Goal: Check status

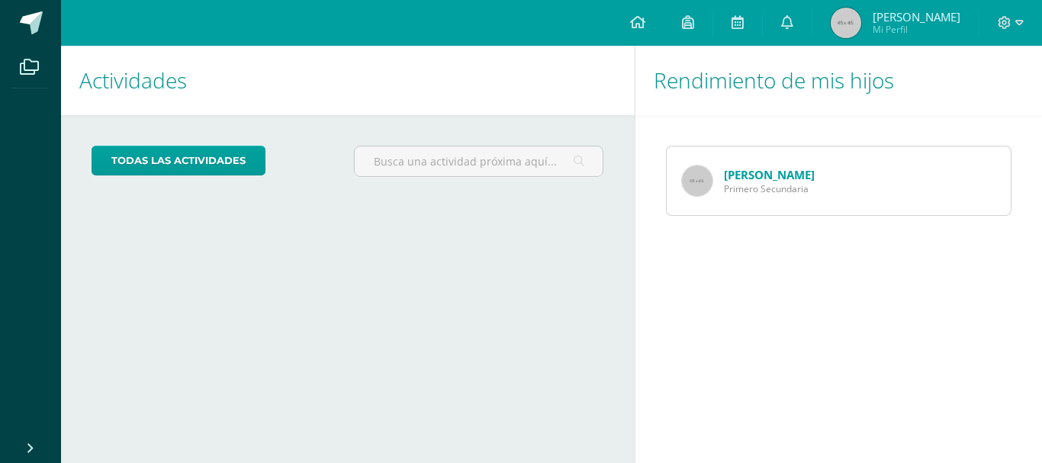
click at [753, 179] on link "[PERSON_NAME]" at bounding box center [769, 174] width 91 height 15
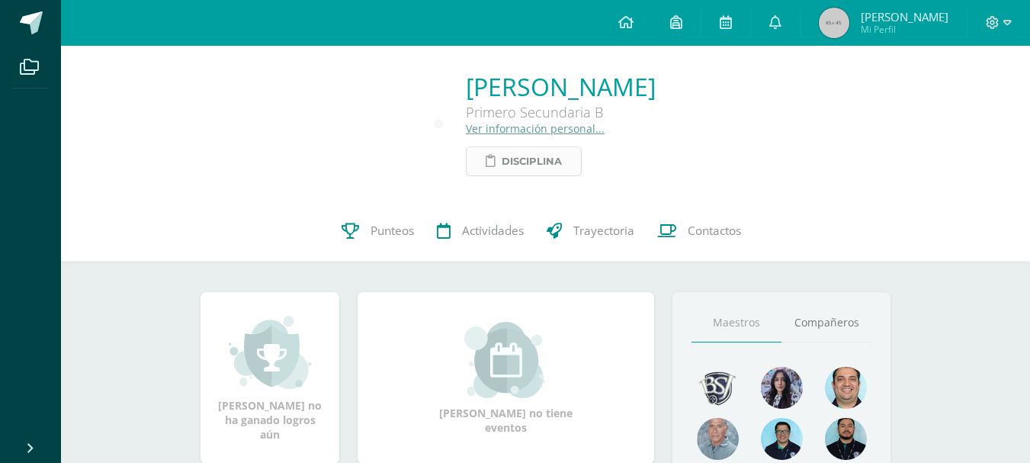
click at [502, 167] on span "Disciplina" at bounding box center [532, 161] width 60 height 28
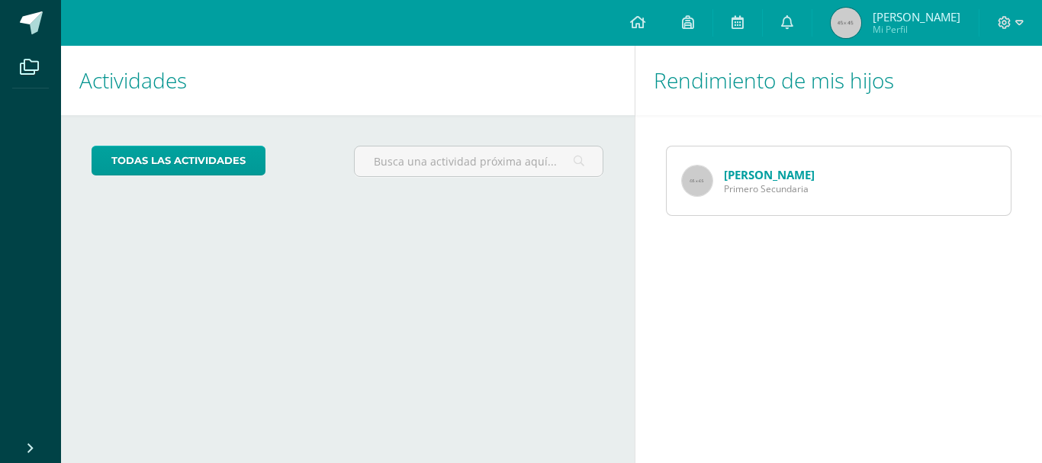
click at [766, 185] on span "Primero Secundaria" at bounding box center [769, 188] width 91 height 13
click at [689, 182] on img at bounding box center [697, 180] width 31 height 31
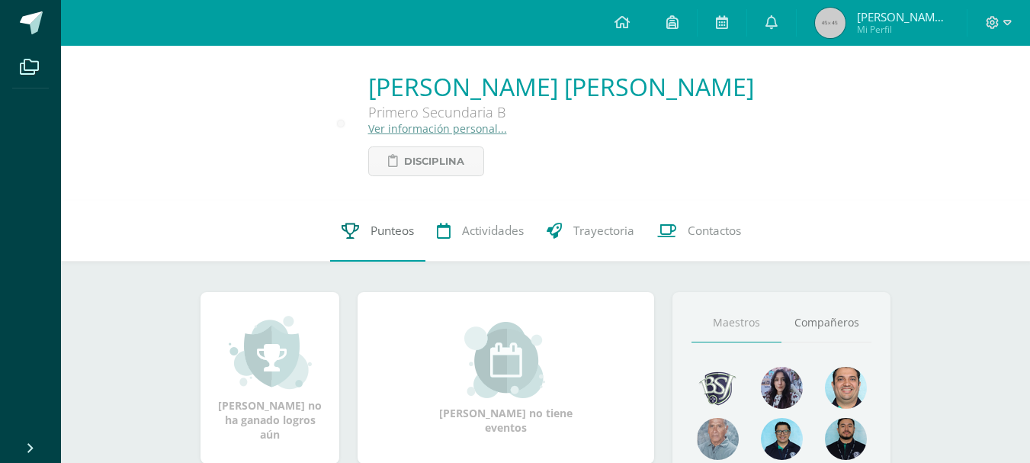
click at [399, 227] on span "Punteos" at bounding box center [392, 231] width 43 height 16
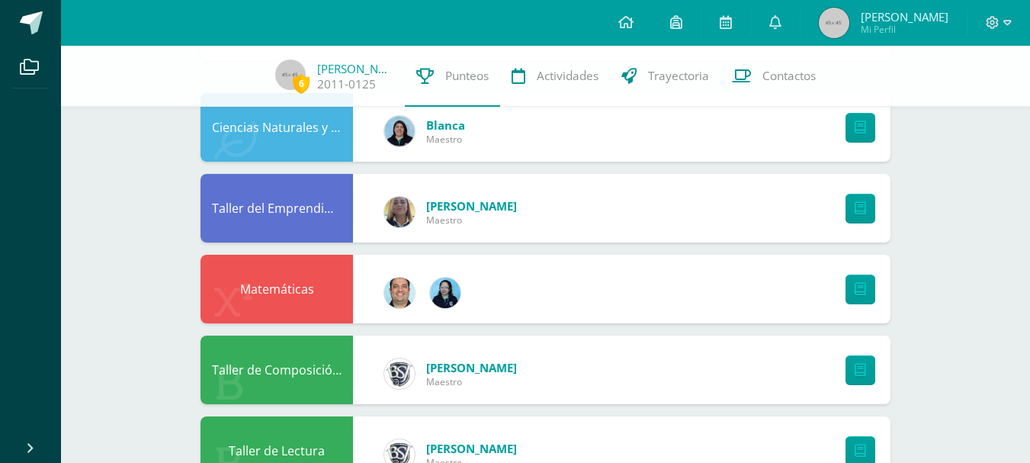
scroll to position [153, 0]
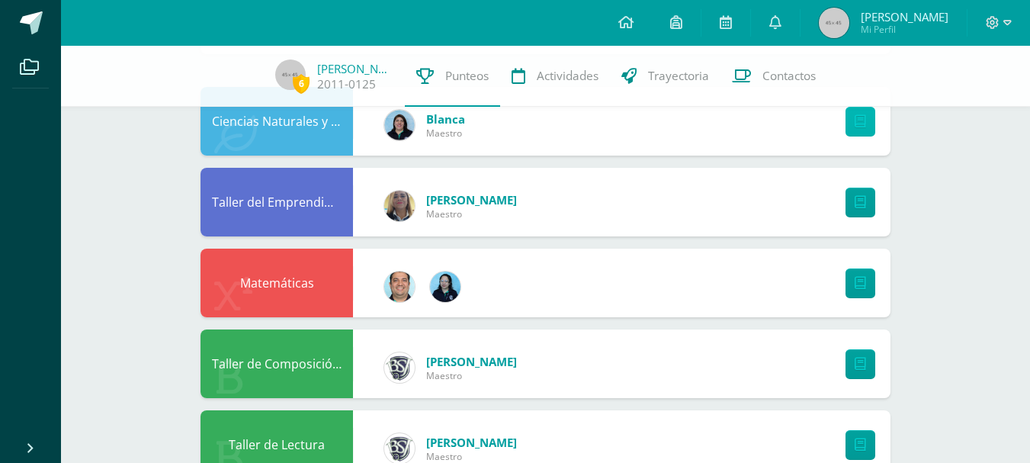
click at [856, 117] on icon at bounding box center [860, 121] width 11 height 13
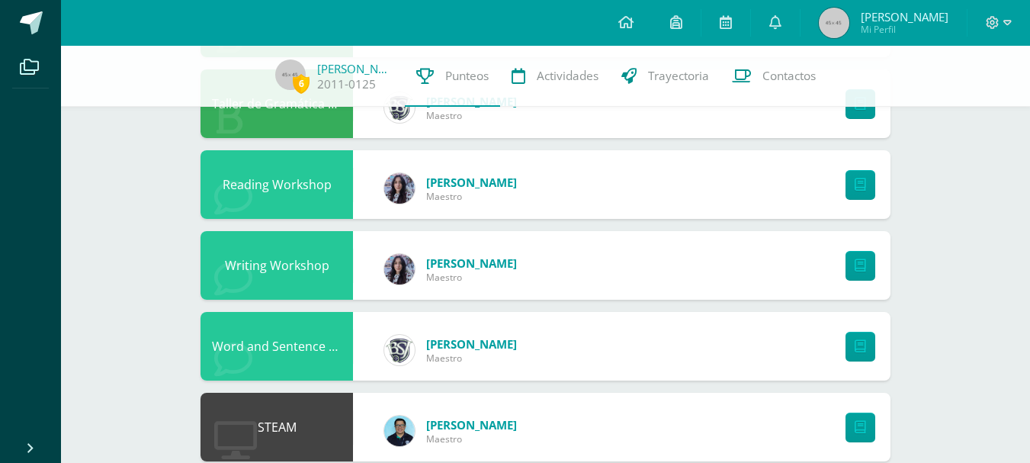
scroll to position [545, 0]
